Goal: Information Seeking & Learning: Understand process/instructions

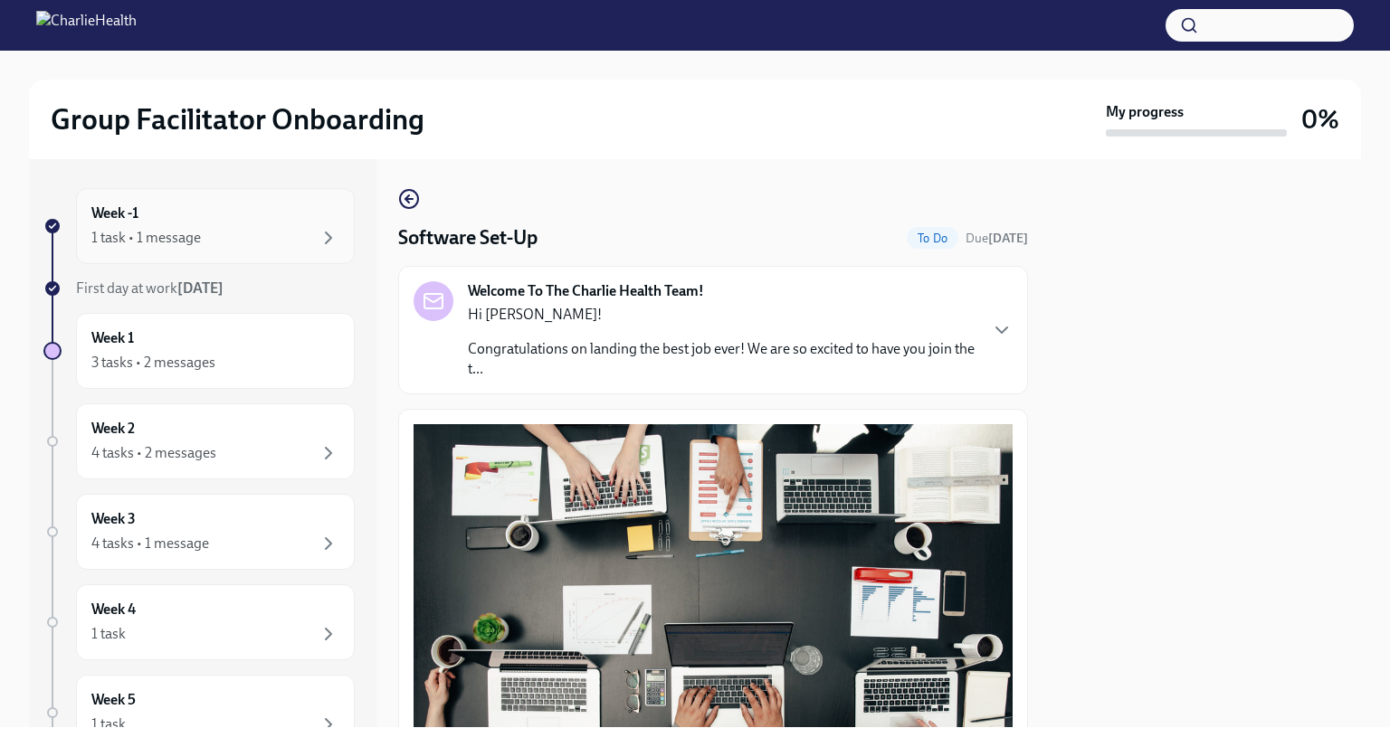
click at [224, 247] on div "1 task • 1 message" at bounding box center [215, 238] width 248 height 22
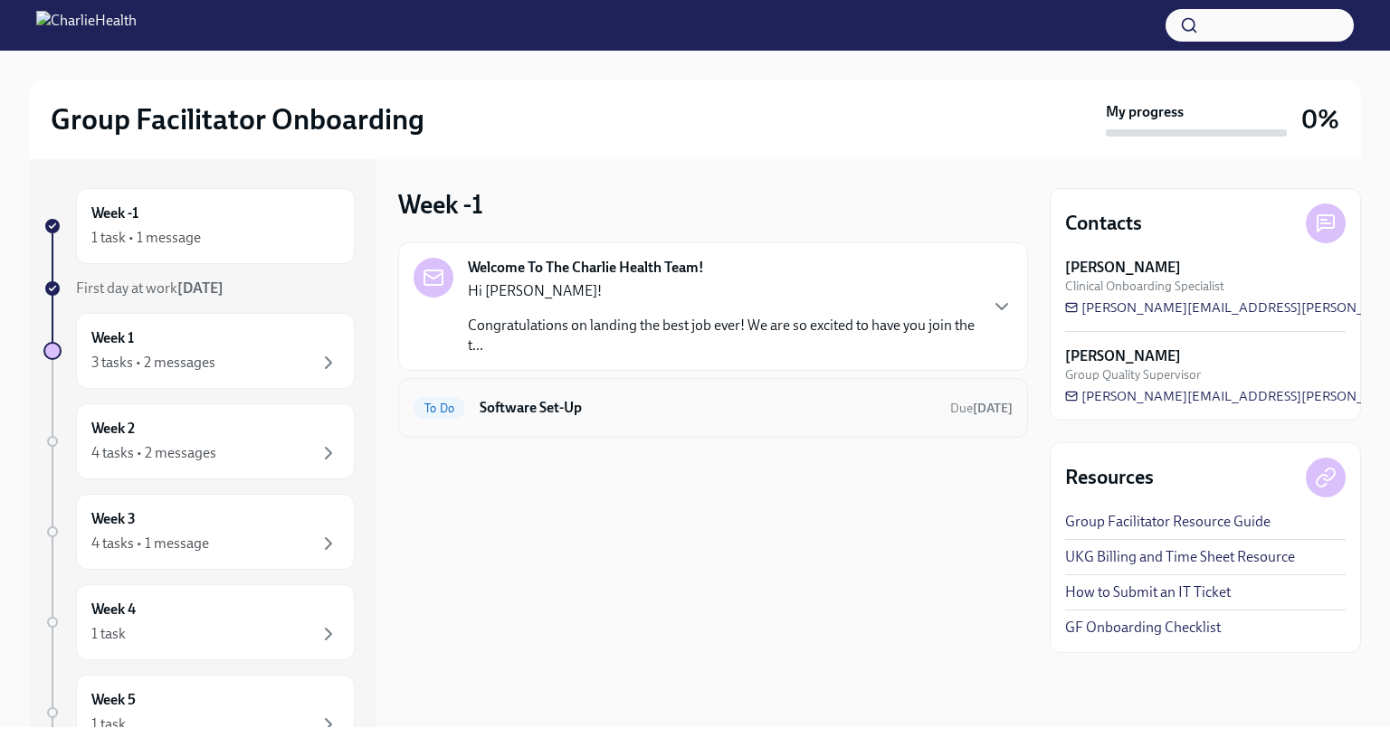
click at [604, 407] on h6 "Software Set-Up" at bounding box center [708, 408] width 456 height 20
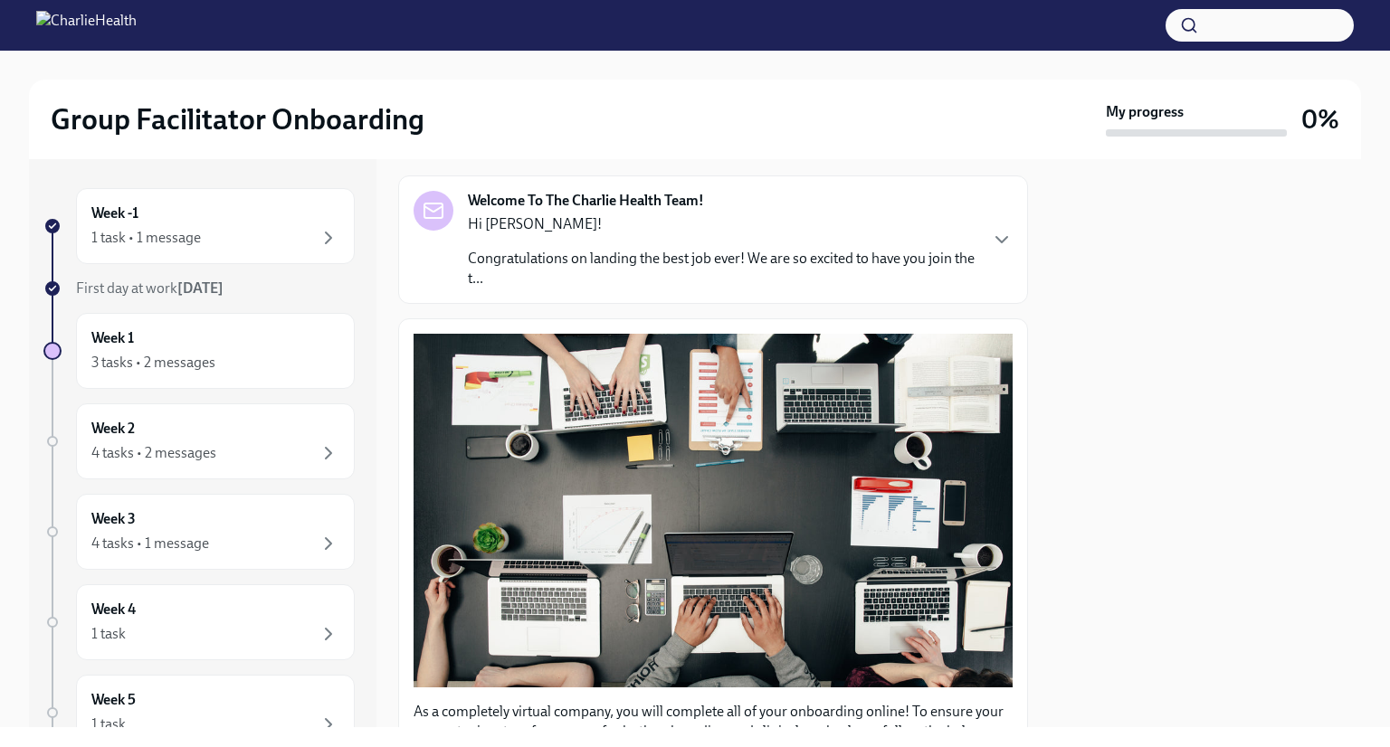
scroll to position [89, 0]
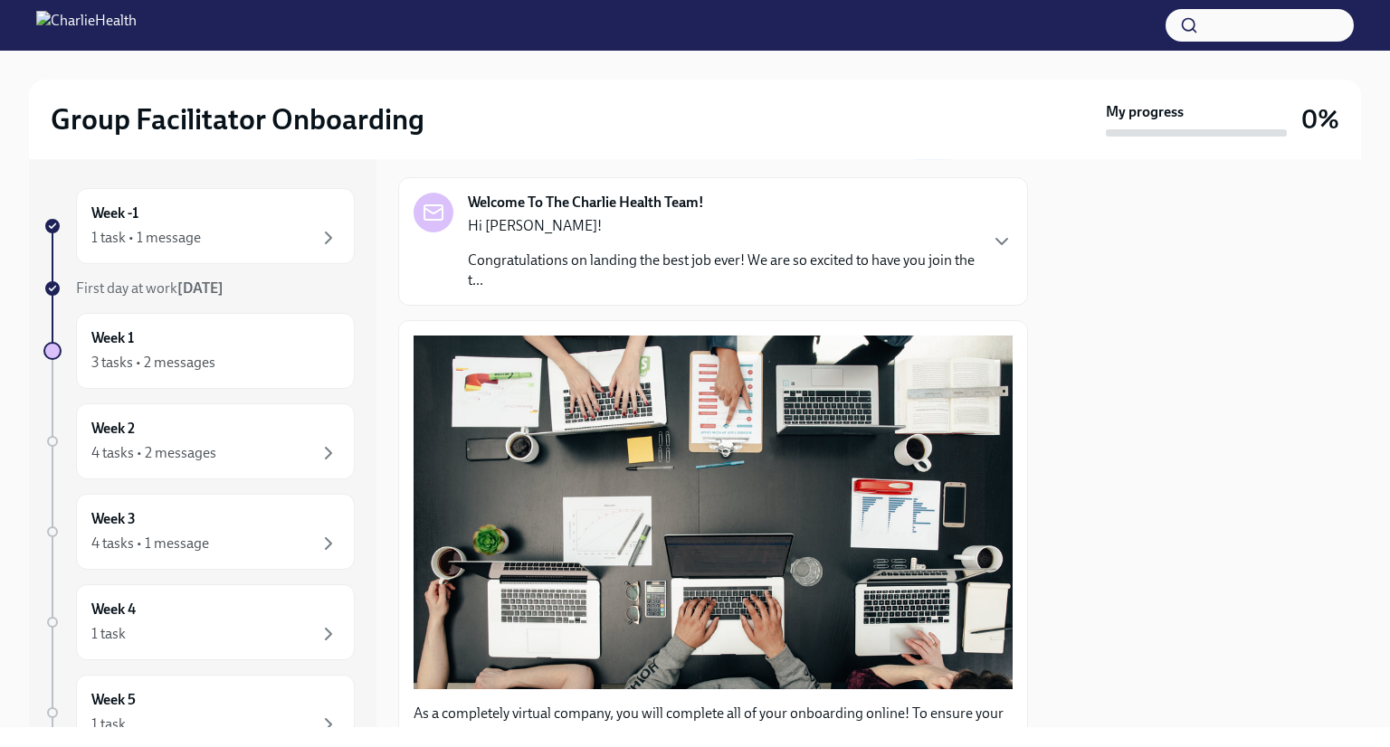
click at [970, 244] on div "Hi [PERSON_NAME]! Congratulations on landing the best job ever! We are so excit…" at bounding box center [722, 253] width 509 height 74
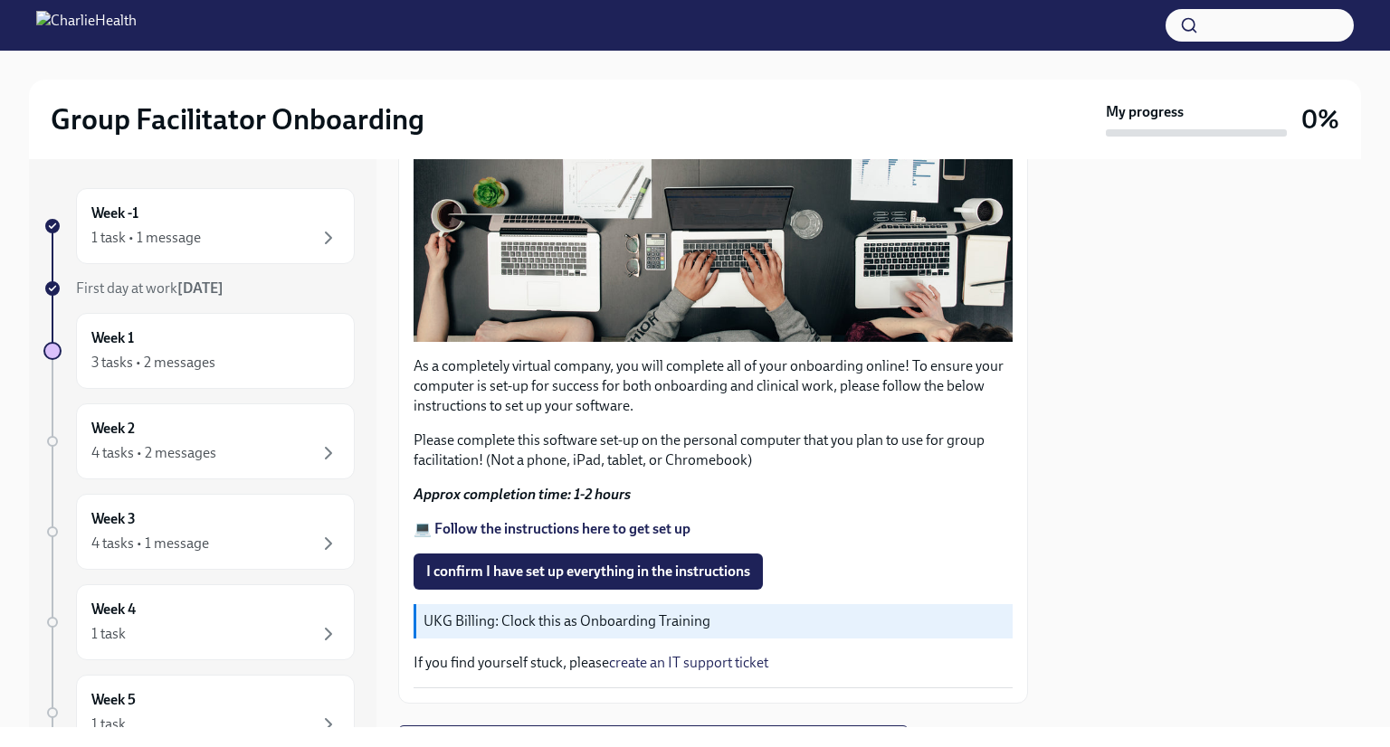
scroll to position [1242, 0]
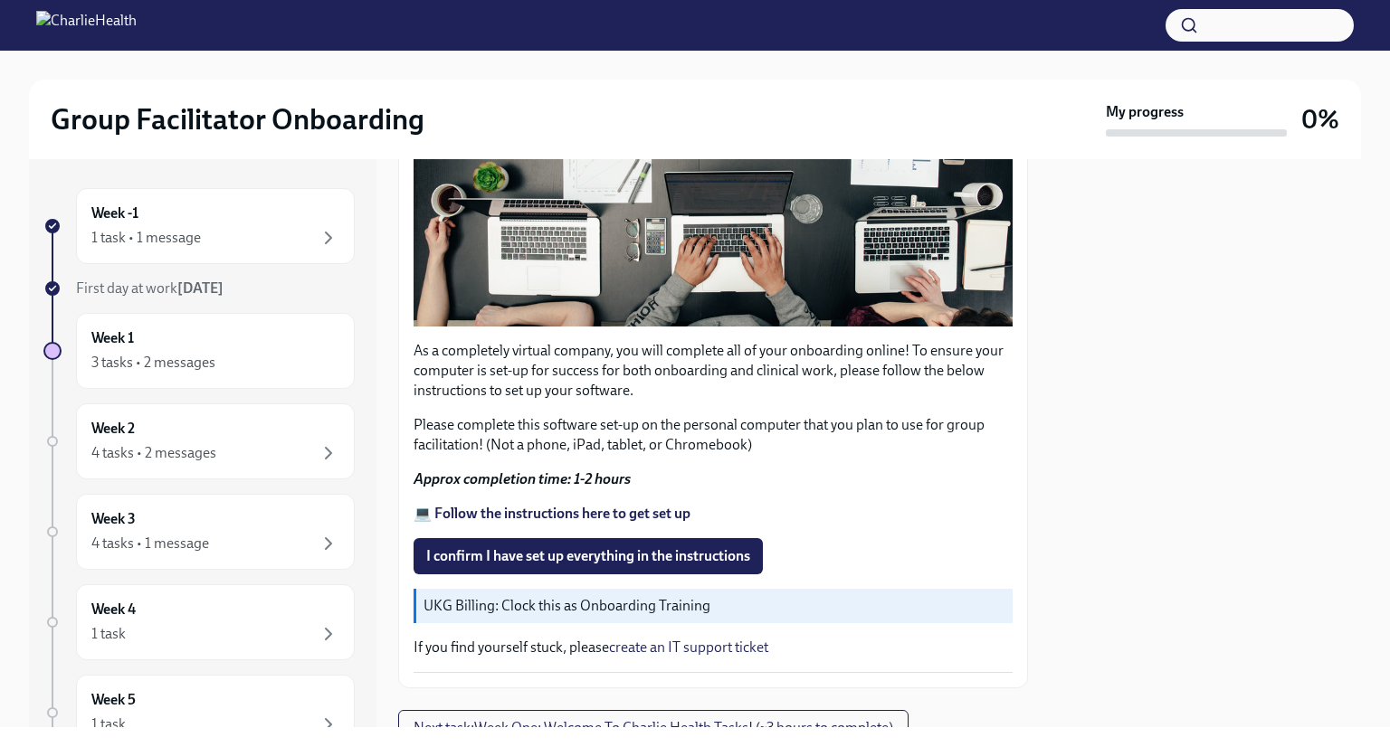
click at [614, 488] on strong "Approx completion time: 1-2 hours" at bounding box center [522, 479] width 217 height 17
click at [626, 522] on strong "💻 Follow the instructions here to get set up" at bounding box center [552, 513] width 277 height 17
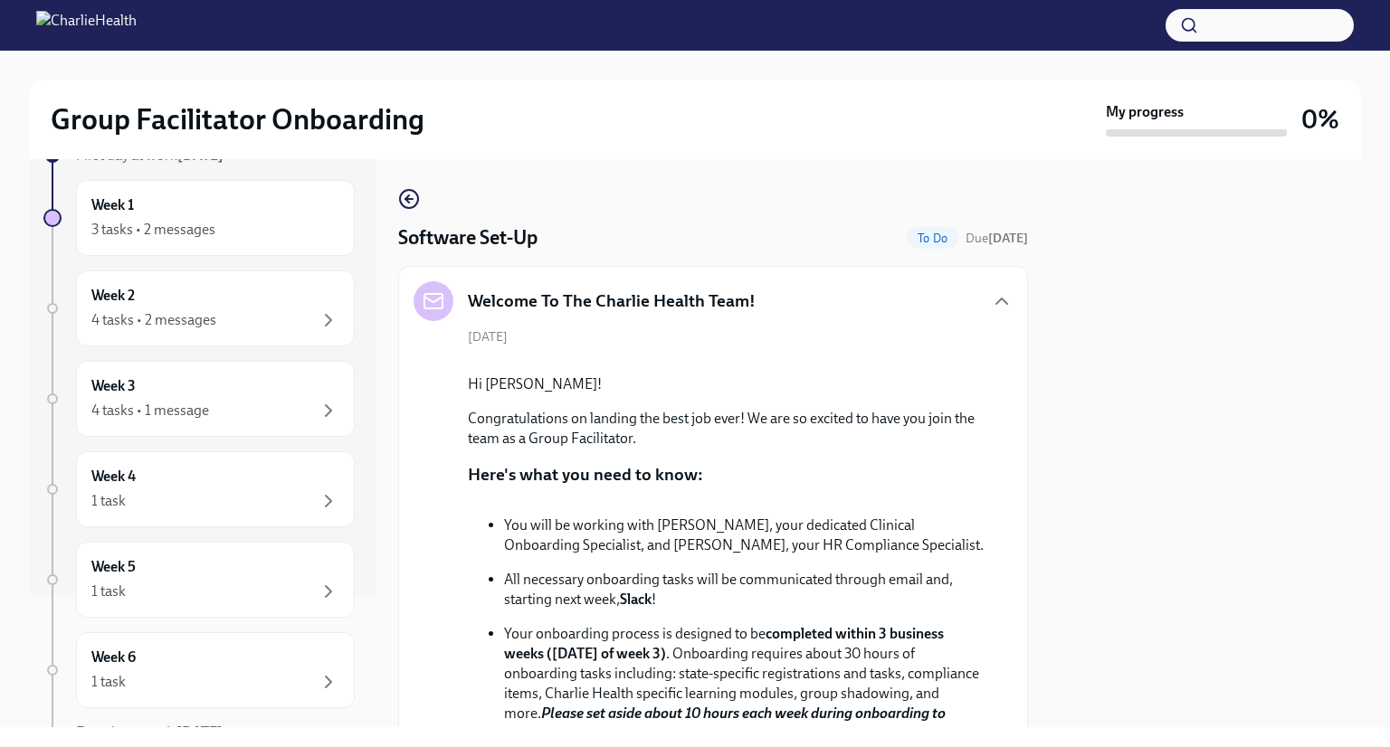
scroll to position [136, 0]
click at [238, 222] on div "3 tasks • 2 messages" at bounding box center [215, 227] width 248 height 22
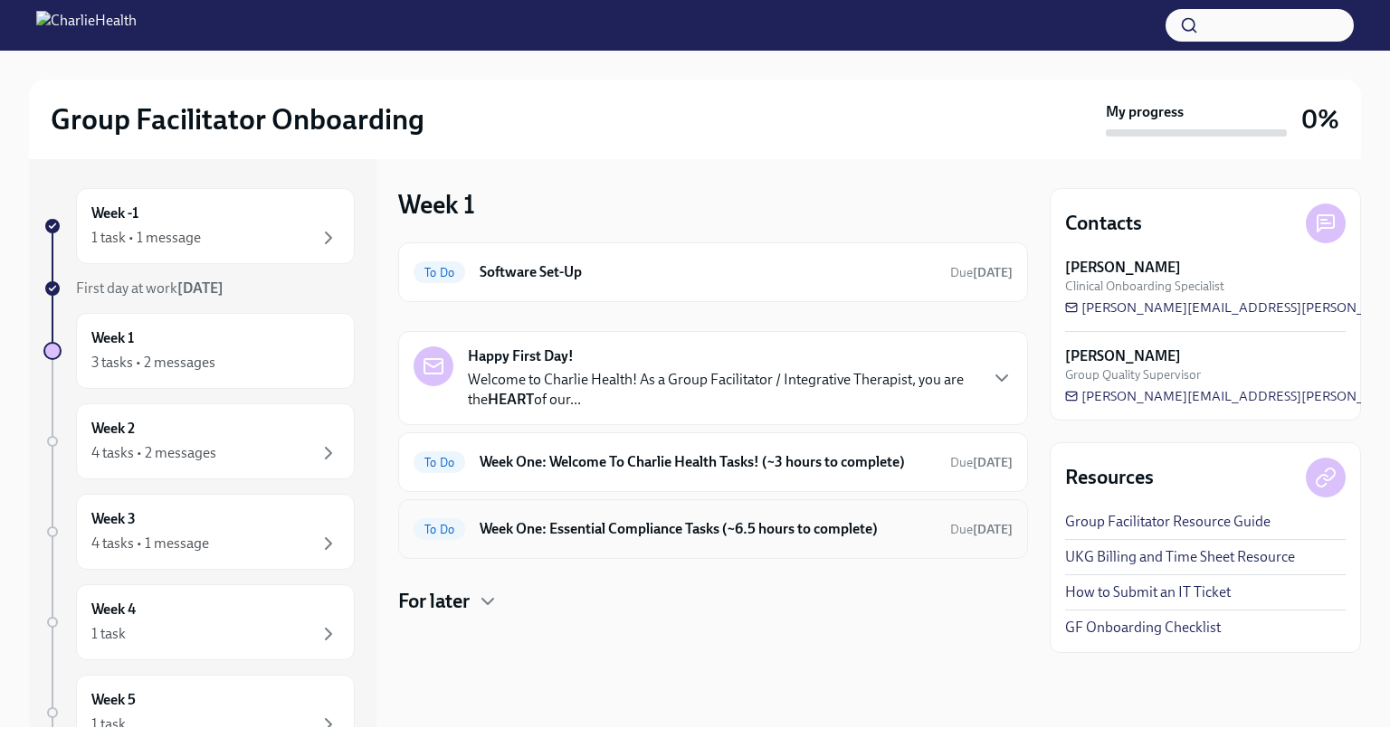
click at [745, 512] on div "To Do Week One: Essential Compliance Tasks (~6.5 hours to complete) Due [DATE]" at bounding box center [713, 530] width 630 height 60
click at [748, 527] on h6 "Week One: Essential Compliance Tasks (~6.5 hours to complete)" at bounding box center [708, 529] width 456 height 20
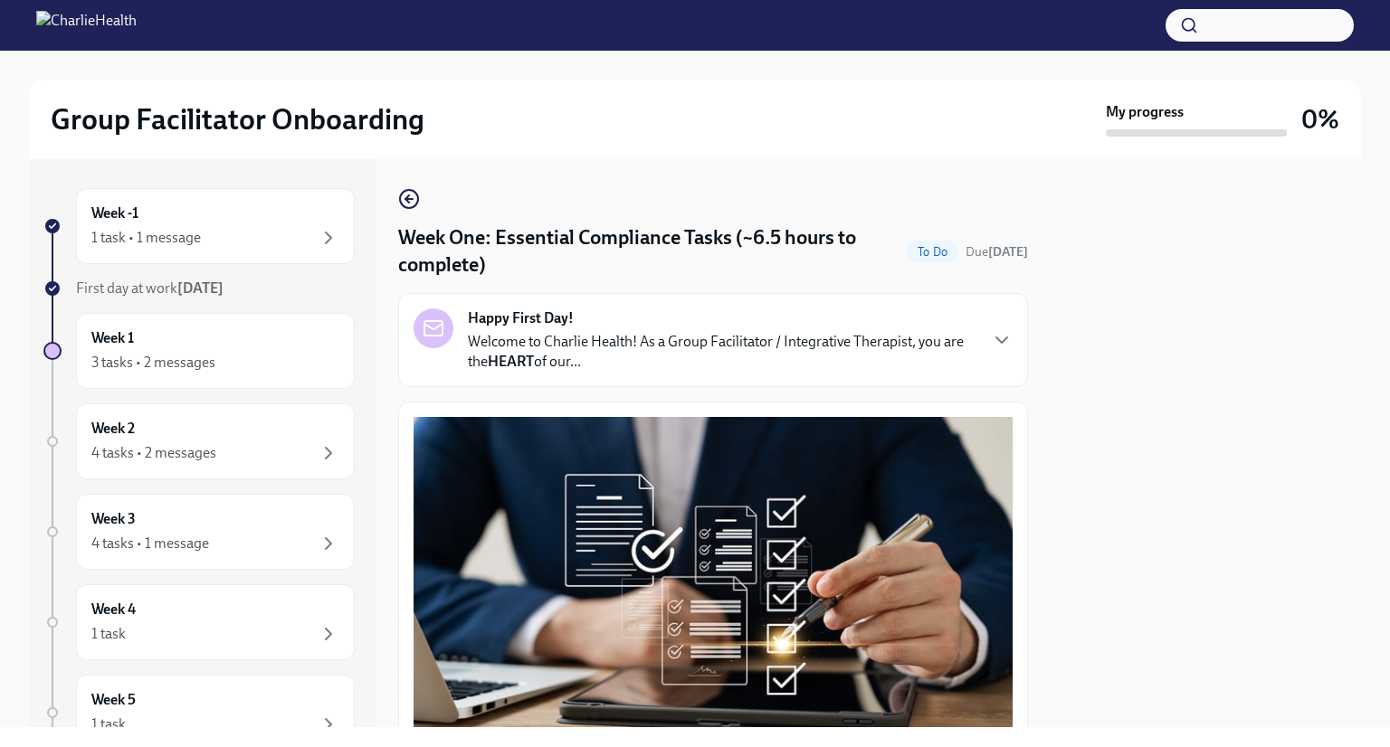
click at [796, 360] on p "Welcome to Charlie Health! As a Group Facilitator / Integrative Therapist, you …" at bounding box center [722, 352] width 509 height 40
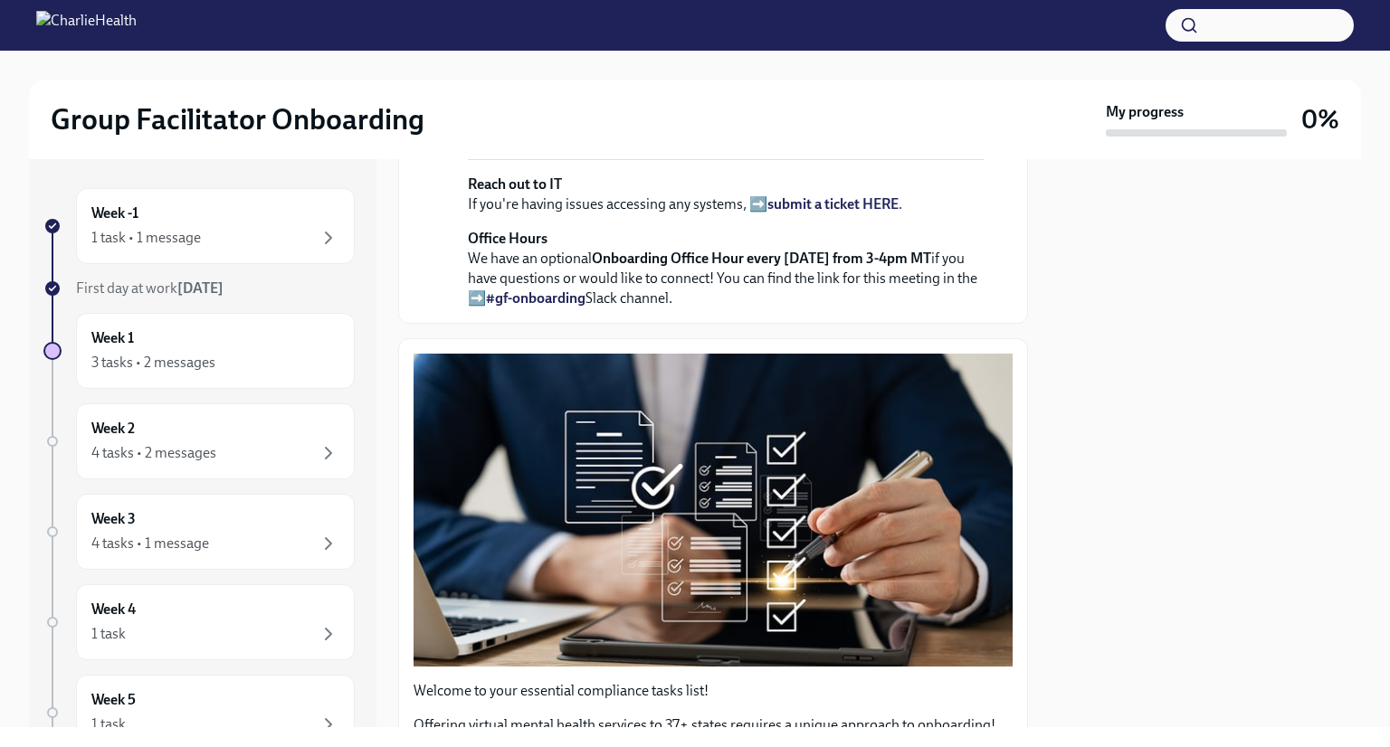
scroll to position [612, 0]
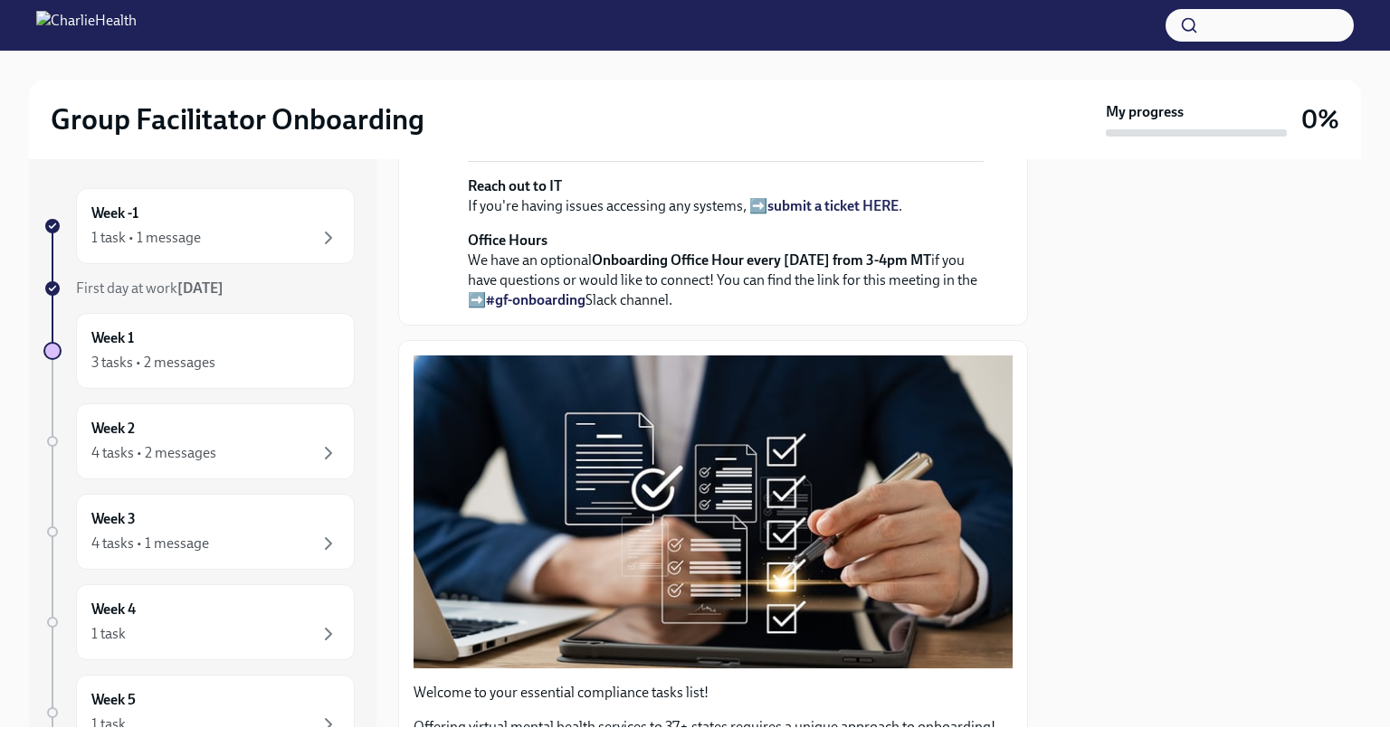
click at [855, 36] on strong "view the FULL onboarding plan HERE" at bounding box center [720, 17] width 505 height 37
